Goal: Consume media (video, audio)

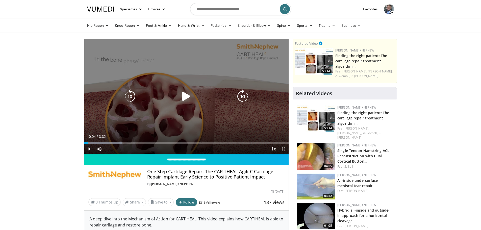
click at [180, 94] on icon "Video Player" at bounding box center [186, 96] width 14 height 14
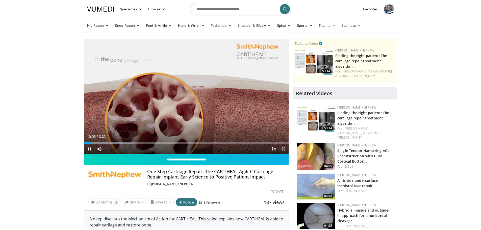
click at [284, 149] on span "Video Player" at bounding box center [284, 149] width 10 height 10
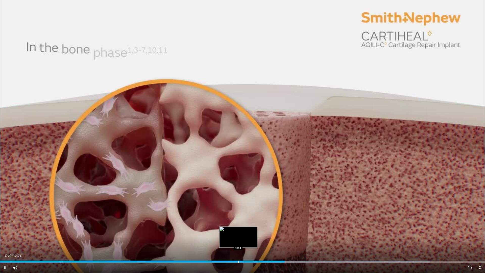
click at [238, 230] on div "Progress Bar" at bounding box center [238, 261] width 1 height 2
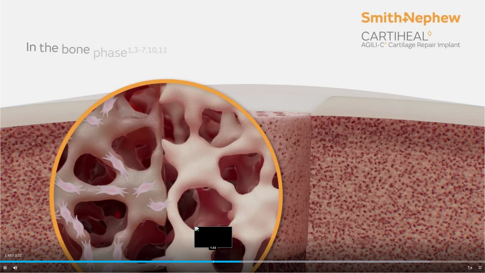
click at [213, 230] on div "1:45" at bounding box center [120, 261] width 241 height 2
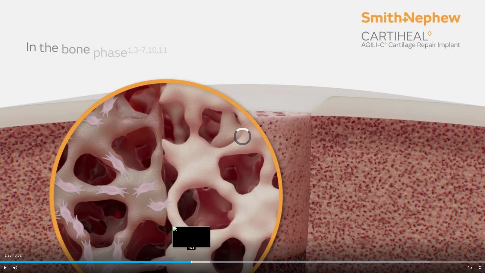
click at [191, 230] on div "Progress Bar" at bounding box center [191, 261] width 1 height 2
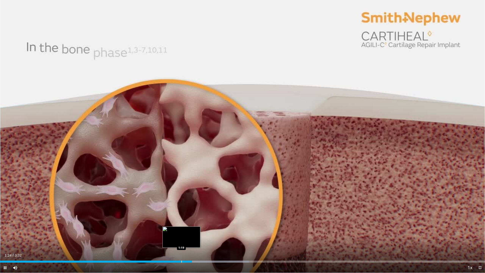
click at [181, 230] on div "Progress Bar" at bounding box center [181, 261] width 1 height 2
click at [172, 230] on div "1:19" at bounding box center [91, 261] width 182 height 2
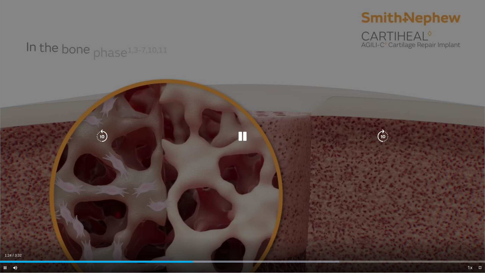
click at [237, 164] on div "10 seconds Tap to unmute" at bounding box center [242, 136] width 485 height 273
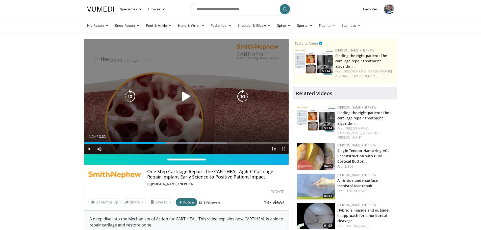
click at [210, 111] on div "10 seconds Tap to unmute" at bounding box center [186, 96] width 205 height 115
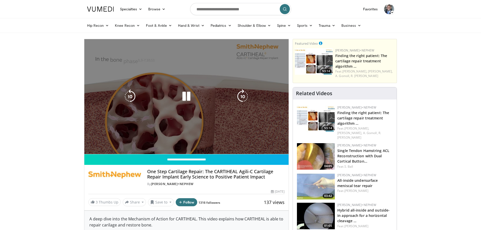
click at [246, 96] on icon "Video Player" at bounding box center [243, 96] width 14 height 14
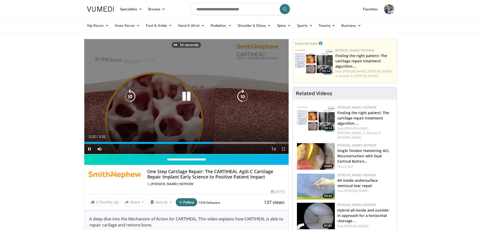
click at [129, 97] on icon "Video Player" at bounding box center [130, 96] width 14 height 14
click at [194, 93] on div "Video Player" at bounding box center [186, 96] width 123 height 10
click at [191, 95] on icon "Video Player" at bounding box center [186, 96] width 14 height 14
click at [163, 67] on div "10 seconds Tap to unmute" at bounding box center [186, 96] width 205 height 115
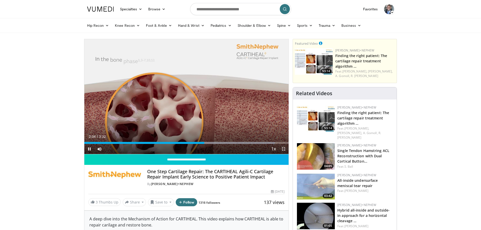
click at [281, 148] on span "Video Player" at bounding box center [284, 149] width 10 height 10
